Goal: Entertainment & Leisure: Browse casually

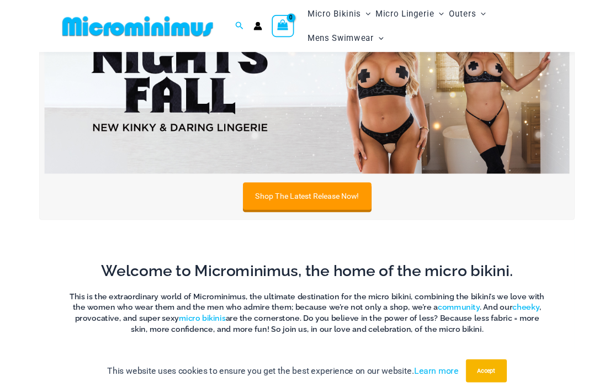
scroll to position [109, 0]
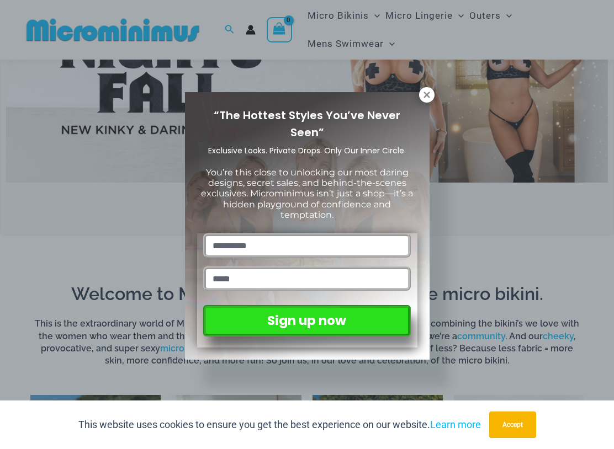
click at [416, 108] on div "“The Hottest Styles You’ve Never Seen” Exclusive Looks. Private Drops. Only Our…" at bounding box center [307, 225] width 220 height 243
click at [431, 97] on icon at bounding box center [427, 95] width 10 height 10
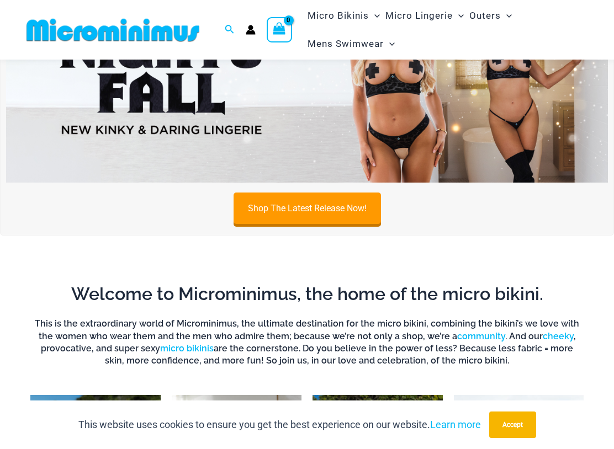
click at [474, 96] on img at bounding box center [307, 80] width 602 height 204
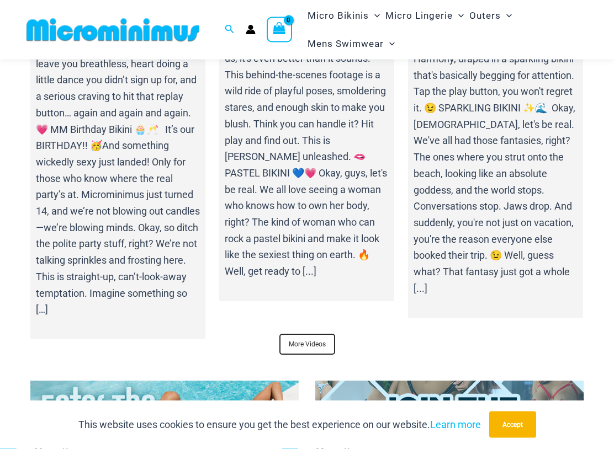
scroll to position [3507, 0]
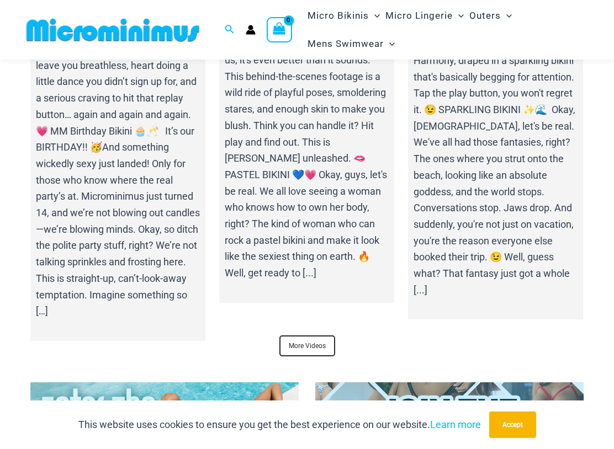
click at [294, 336] on link "More Videos" at bounding box center [307, 346] width 56 height 21
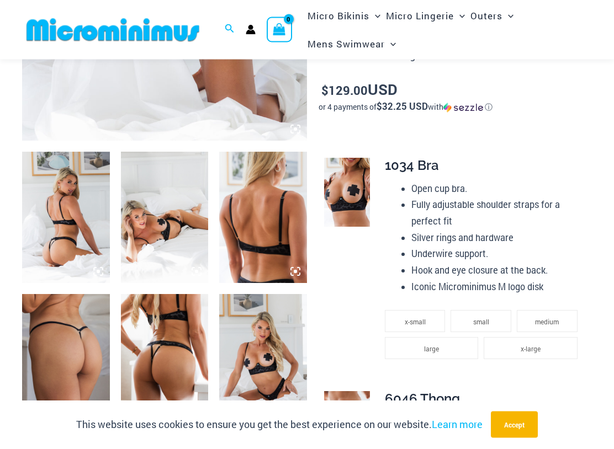
scroll to position [415, 0]
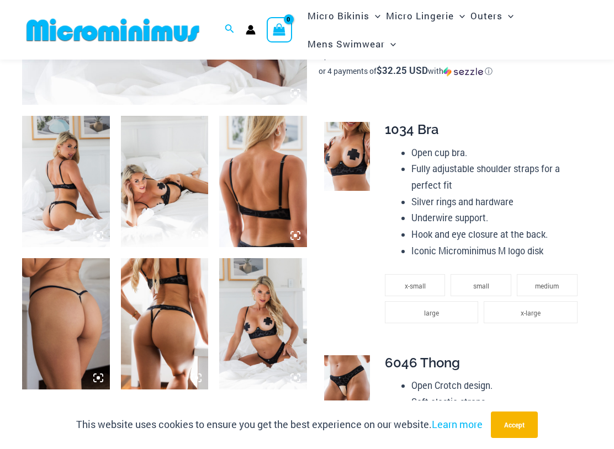
click at [42, 322] on img at bounding box center [66, 323] width 88 height 131
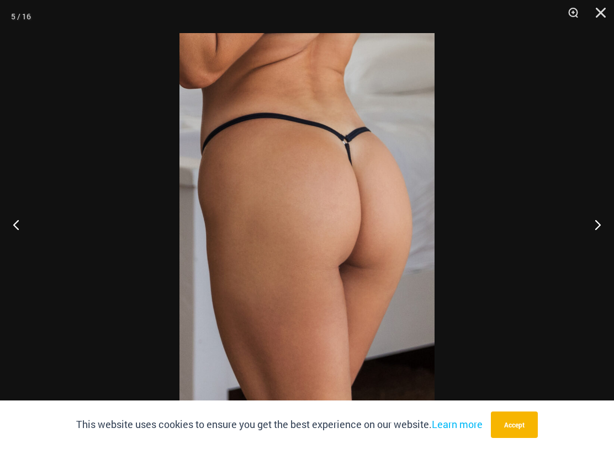
click at [10, 230] on button "Previous" at bounding box center [20, 224] width 41 height 55
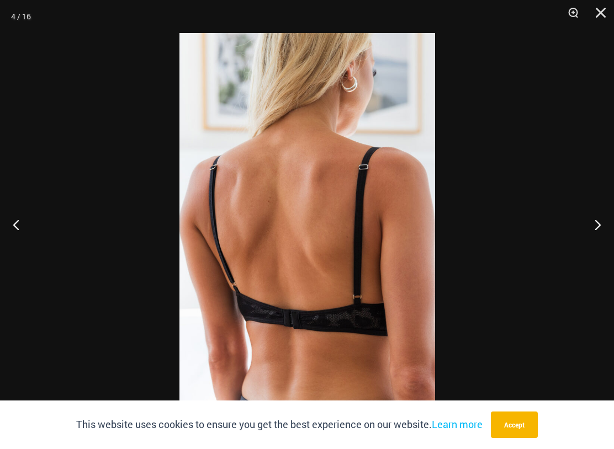
click at [10, 228] on button "Previous" at bounding box center [20, 224] width 41 height 55
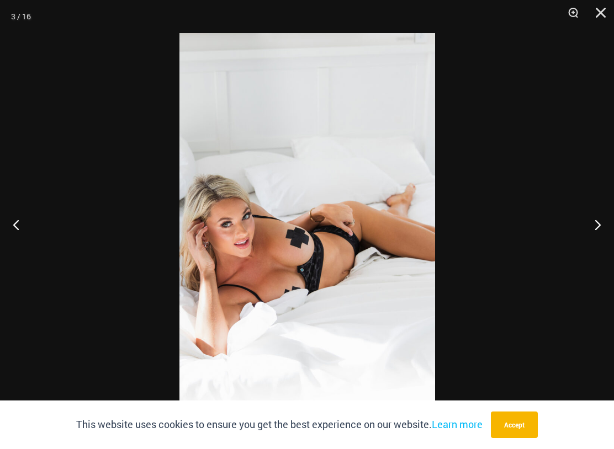
click at [13, 230] on button "Previous" at bounding box center [20, 224] width 41 height 55
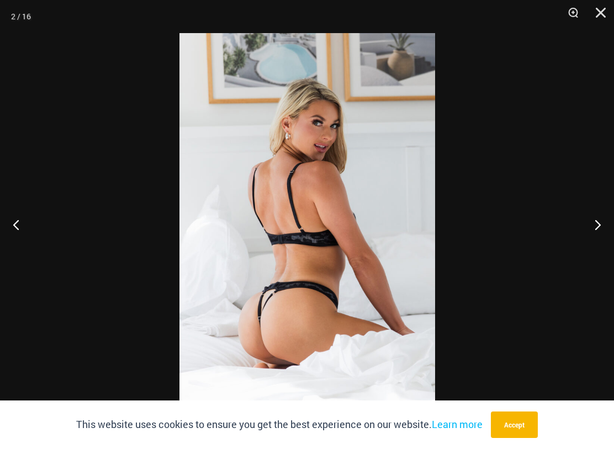
click at [14, 233] on button "Previous" at bounding box center [20, 224] width 41 height 55
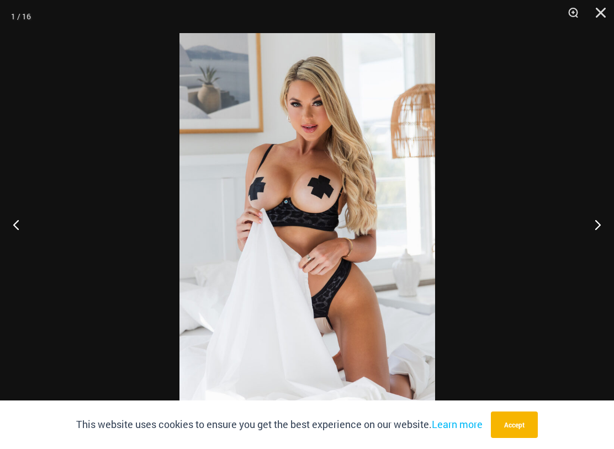
click at [14, 235] on button "Previous" at bounding box center [20, 224] width 41 height 55
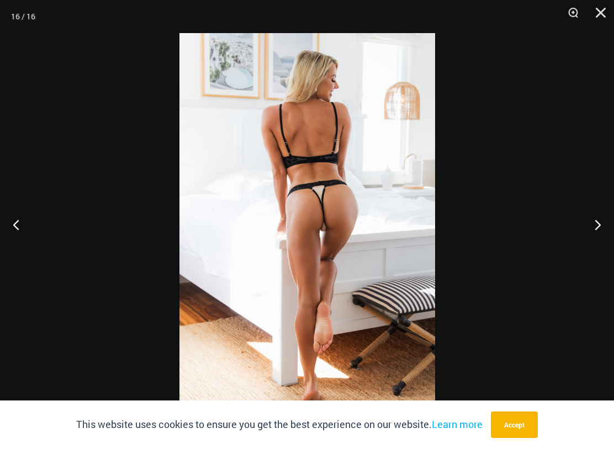
click at [17, 229] on button "Previous" at bounding box center [20, 224] width 41 height 55
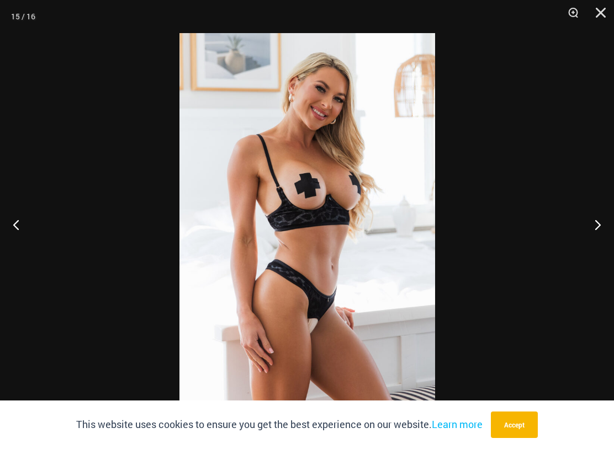
click at [18, 218] on button "Previous" at bounding box center [20, 224] width 41 height 55
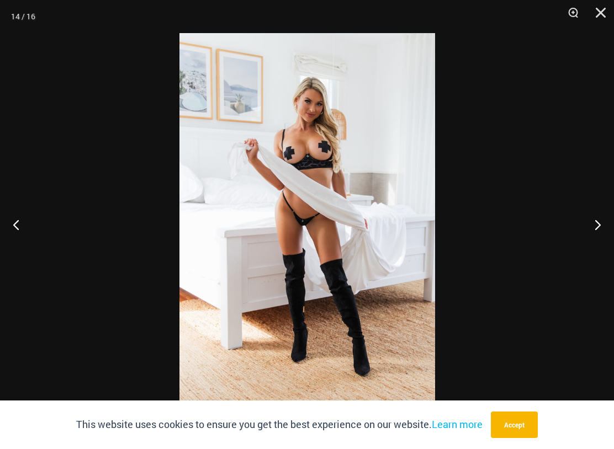
click at [4, 222] on button "Previous" at bounding box center [20, 224] width 41 height 55
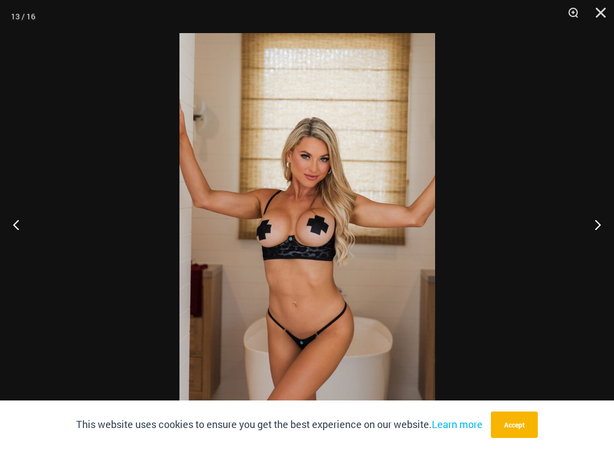
click at [25, 225] on button "Previous" at bounding box center [20, 224] width 41 height 55
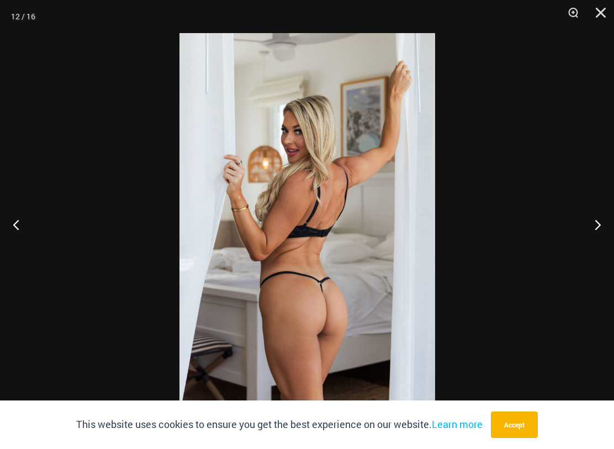
click at [16, 226] on button "Previous" at bounding box center [20, 224] width 41 height 55
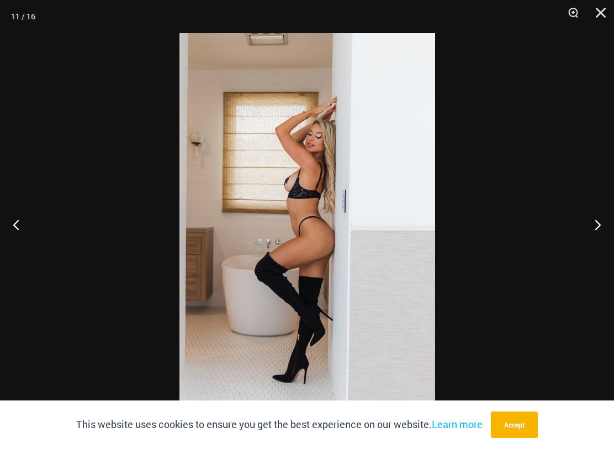
click at [17, 227] on button "Previous" at bounding box center [20, 224] width 41 height 55
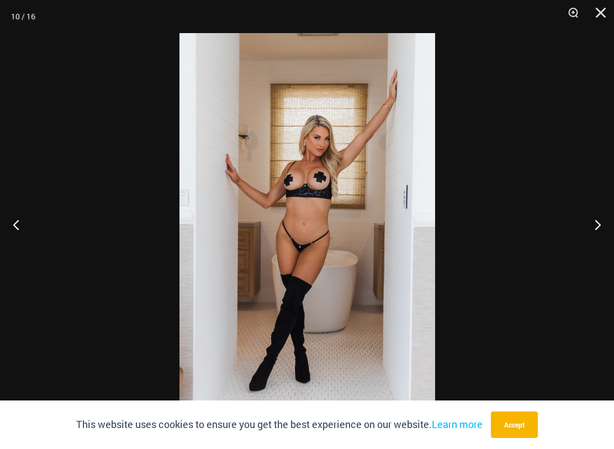
click at [602, 10] on button "Close" at bounding box center [597, 16] width 28 height 33
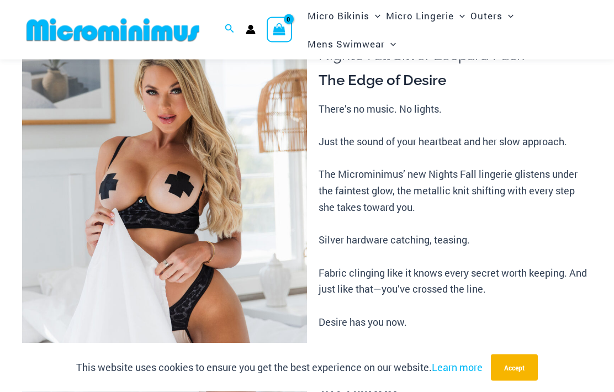
scroll to position [36, 0]
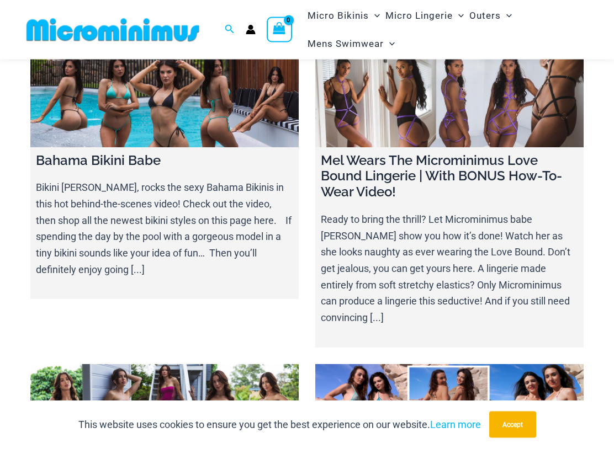
scroll to position [11354, 0]
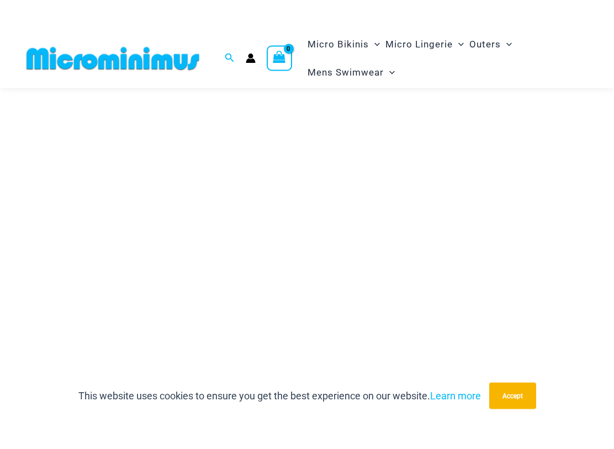
scroll to position [163, 0]
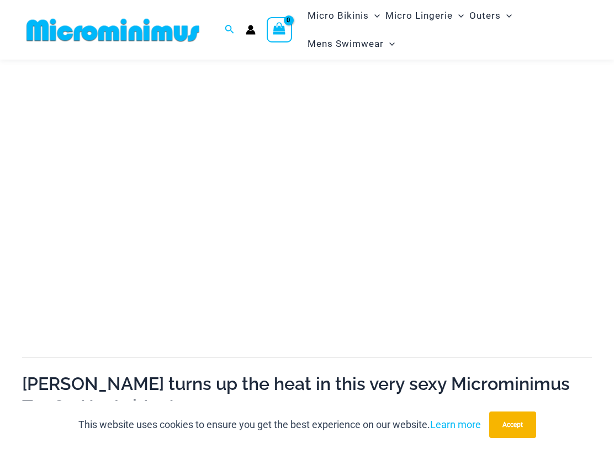
click at [90, 373] on h2 "[PERSON_NAME] turns up the heat in this very sexy Microminimus Try On Haul vide…" at bounding box center [307, 396] width 570 height 46
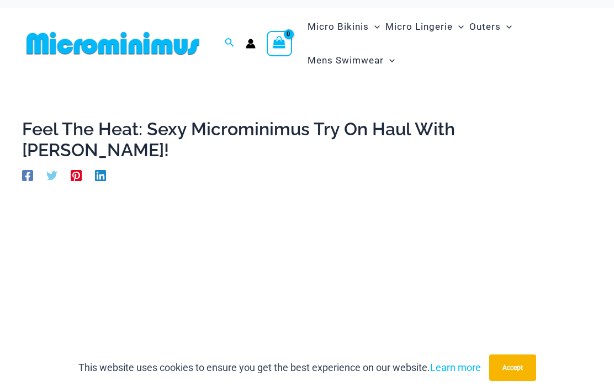
scroll to position [0, 0]
